Goal: Task Accomplishment & Management: Use online tool/utility

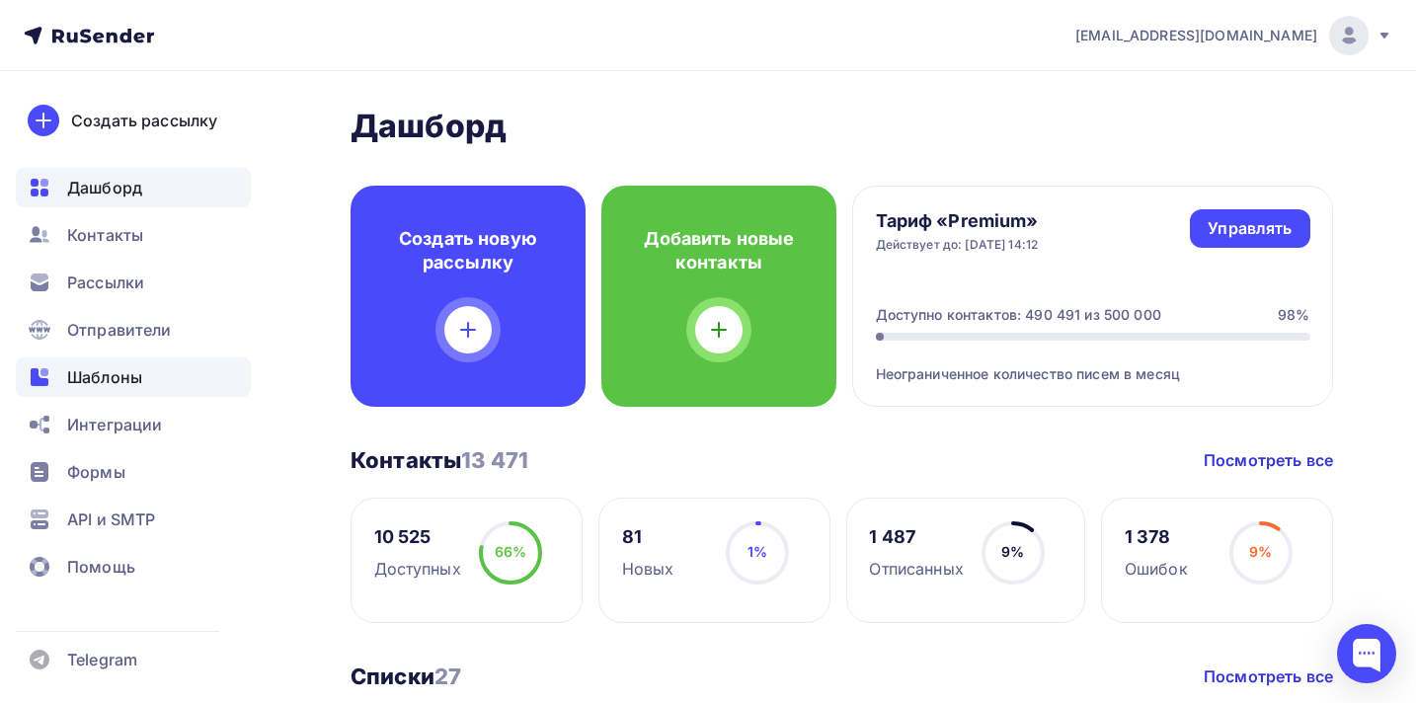
click at [117, 387] on span "Шаблоны" at bounding box center [104, 377] width 75 height 24
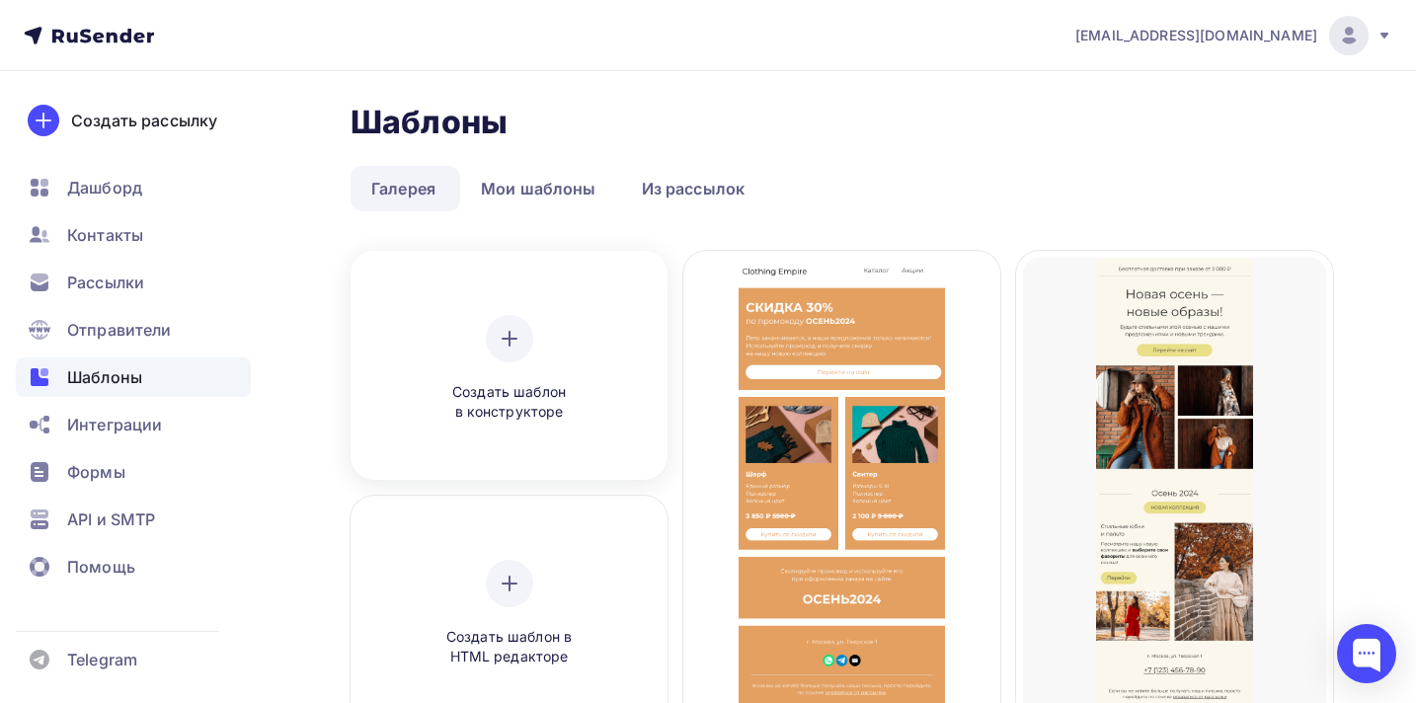
click at [504, 356] on div at bounding box center [509, 338] width 47 height 47
